Goal: Task Accomplishment & Management: Complete application form

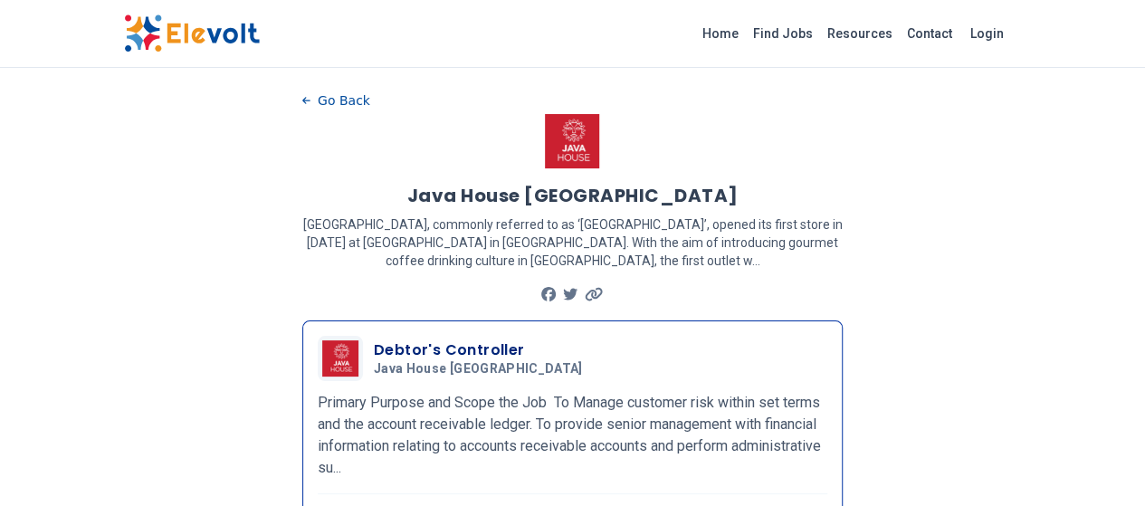
click at [385, 339] on h3 "Debtor's Controller" at bounding box center [482, 350] width 216 height 22
click at [375, 339] on h3 "Debtor's Controller" at bounding box center [482, 350] width 216 height 22
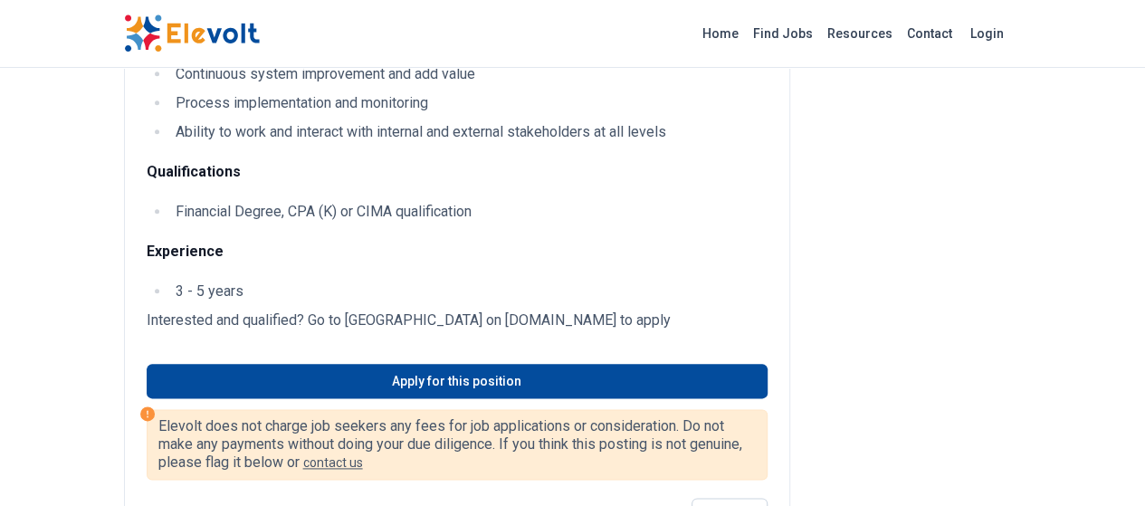
scroll to position [921, 0]
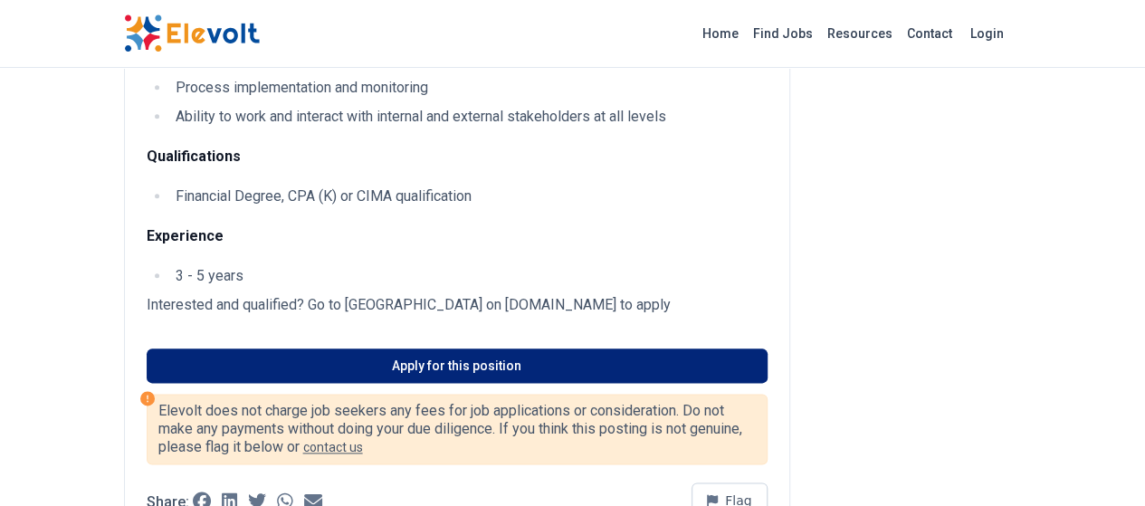
click at [461, 348] on link "Apply for this position" at bounding box center [457, 365] width 621 height 34
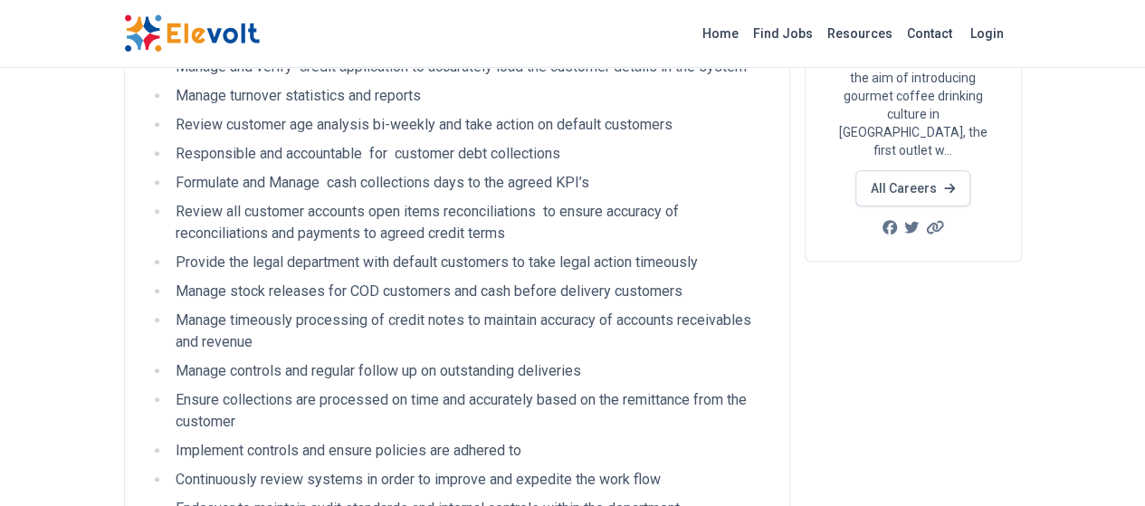
scroll to position [347, 0]
